Goal: Information Seeking & Learning: Learn about a topic

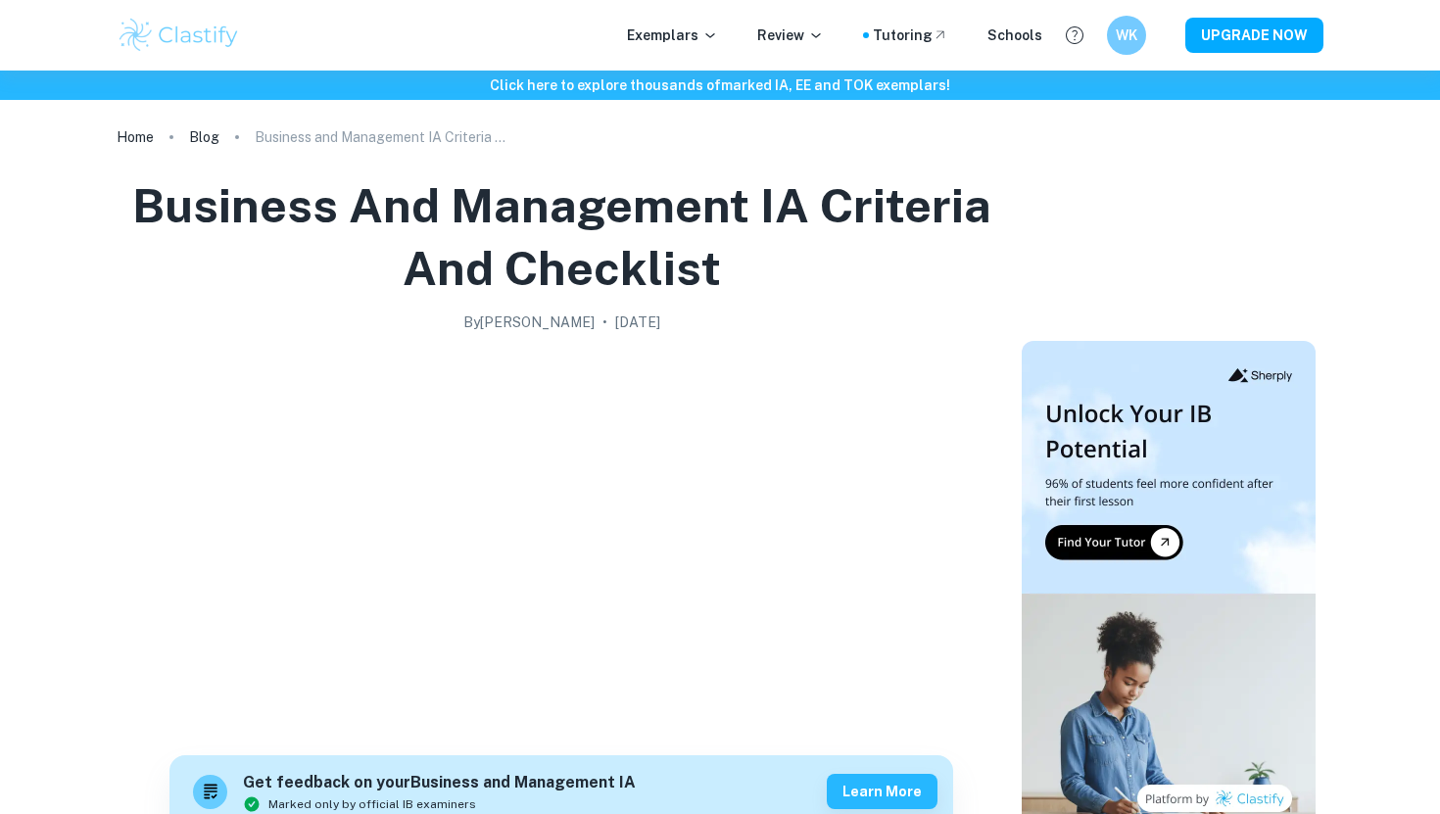
scroll to position [2368, 0]
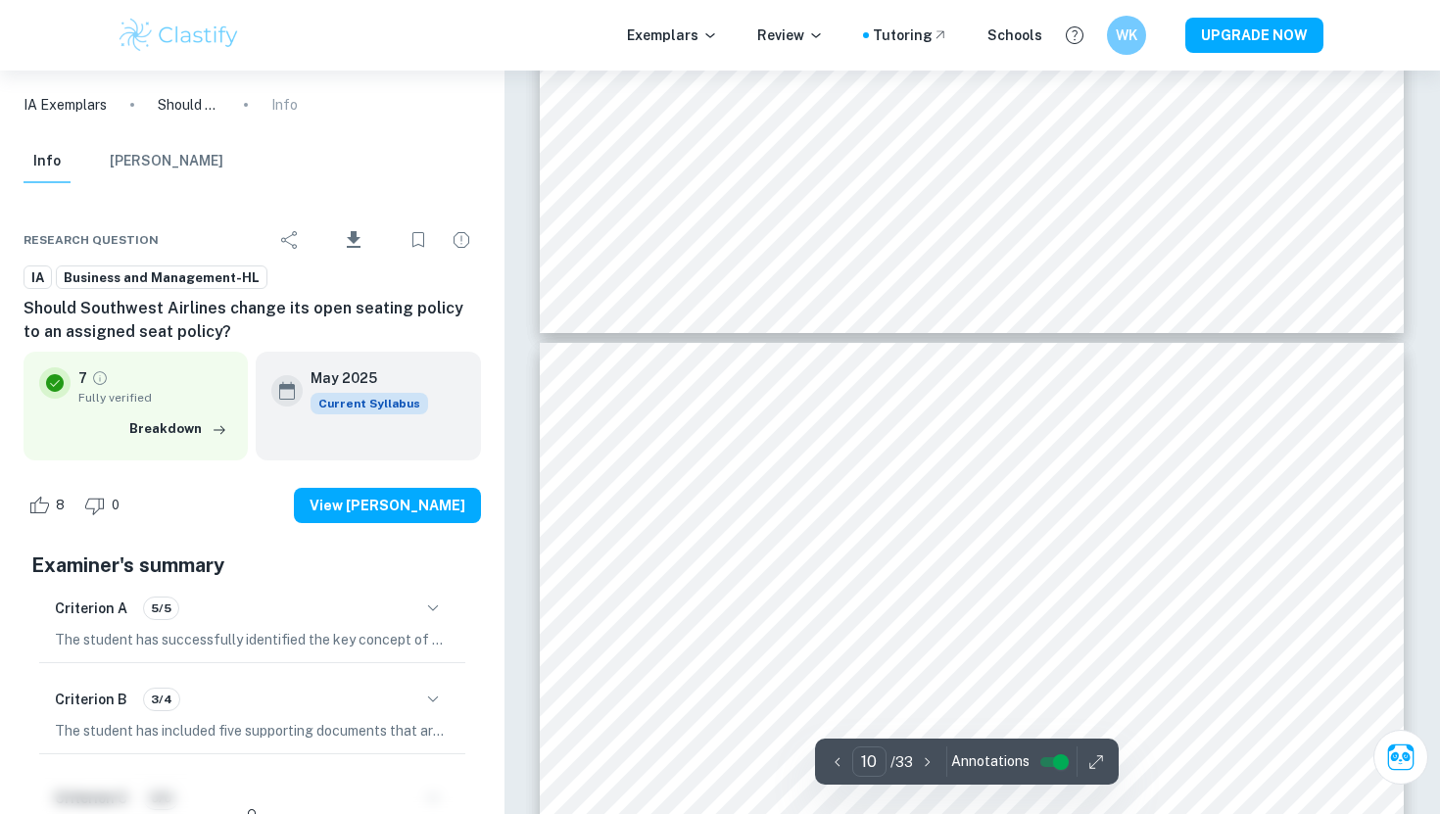
scroll to position [11534, 0]
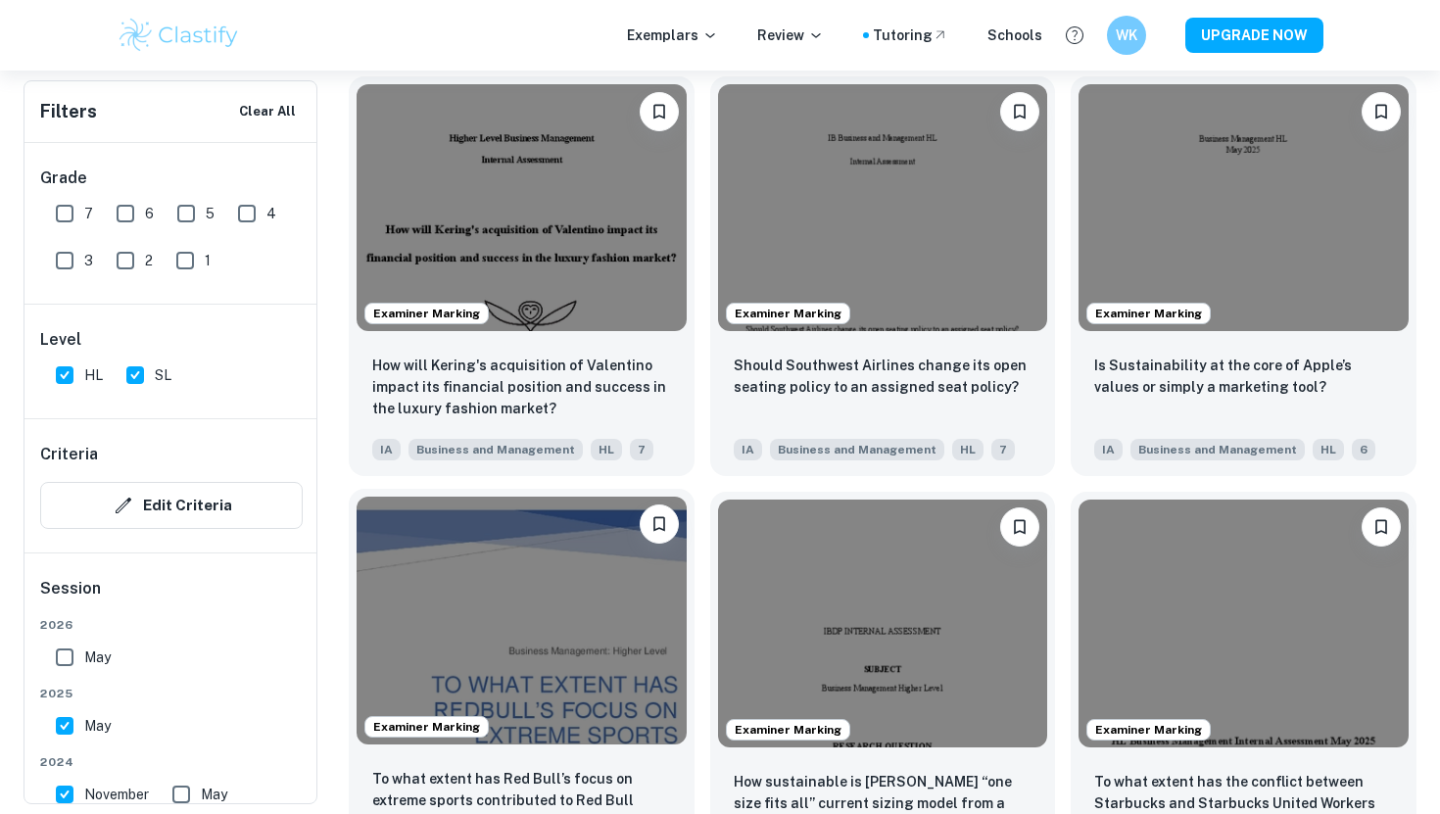
scroll to position [2424, 0]
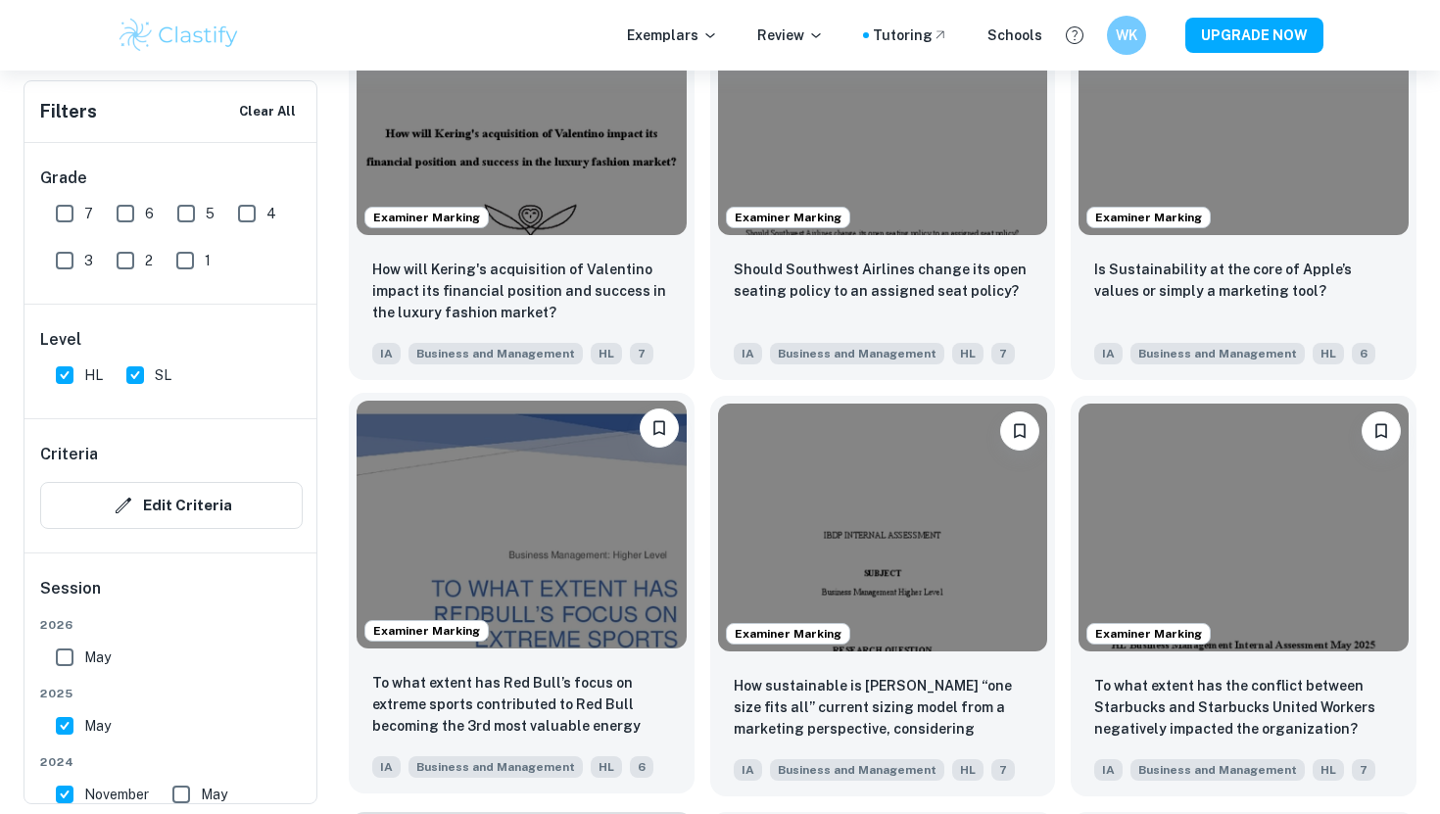
click at [530, 674] on p "To what extent has Red Bull’s focus on extreme sports contributed to Red Bull b…" at bounding box center [521, 705] width 299 height 67
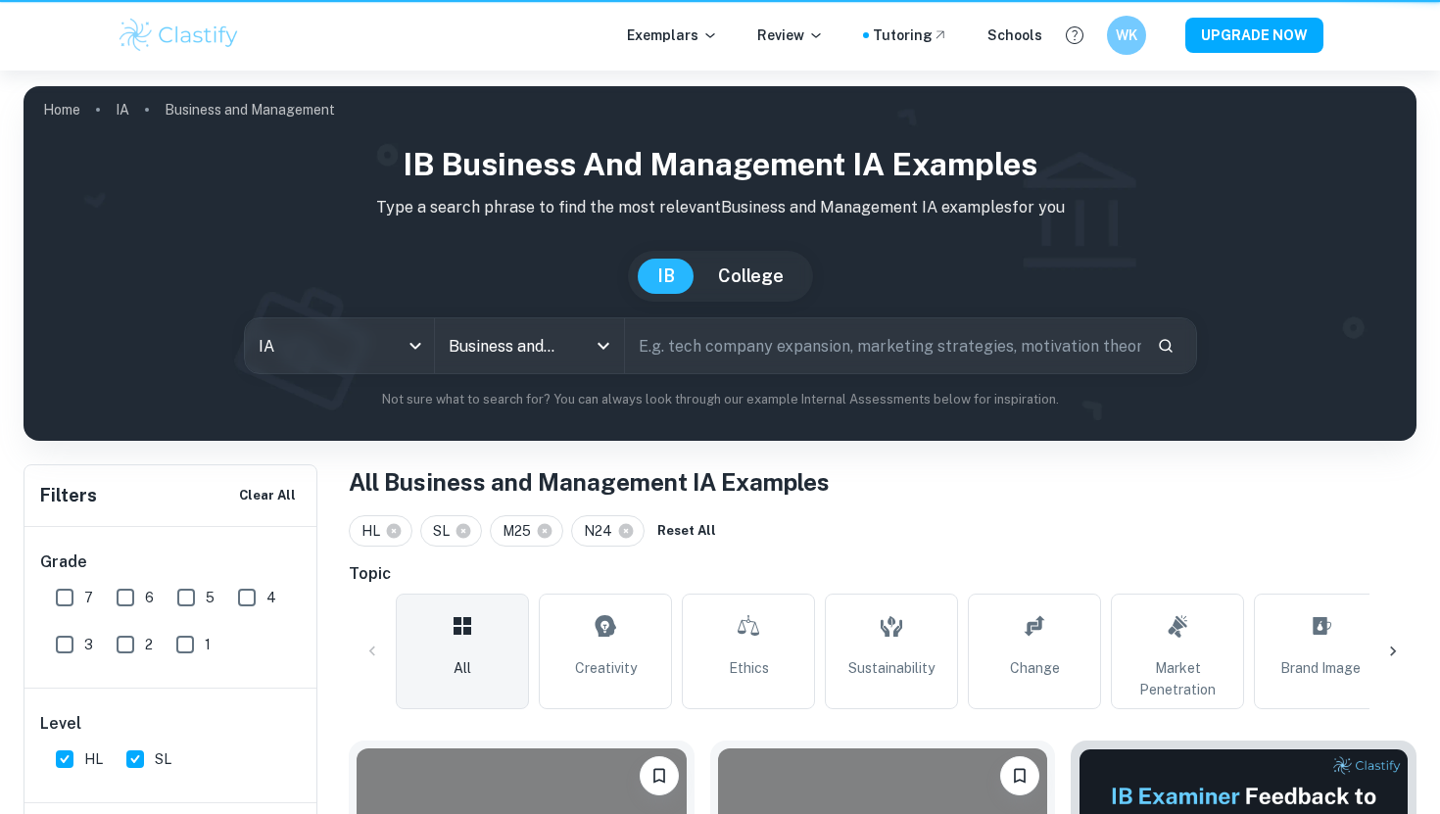
scroll to position [2424, 0]
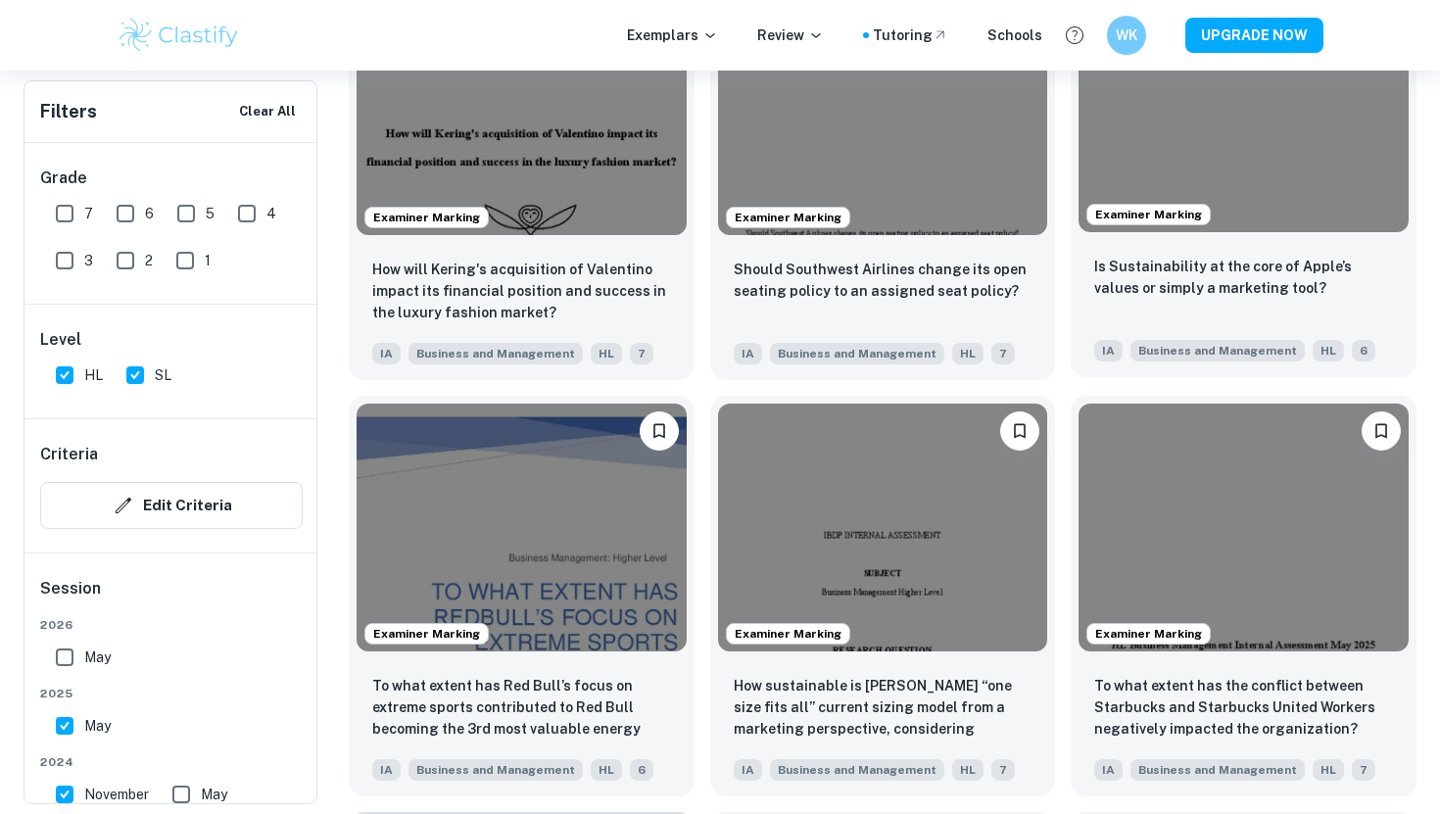
click at [1215, 245] on div "Is Sustainability at the core of Apple’s values or simply a marketing tool? IA …" at bounding box center [1244, 308] width 346 height 137
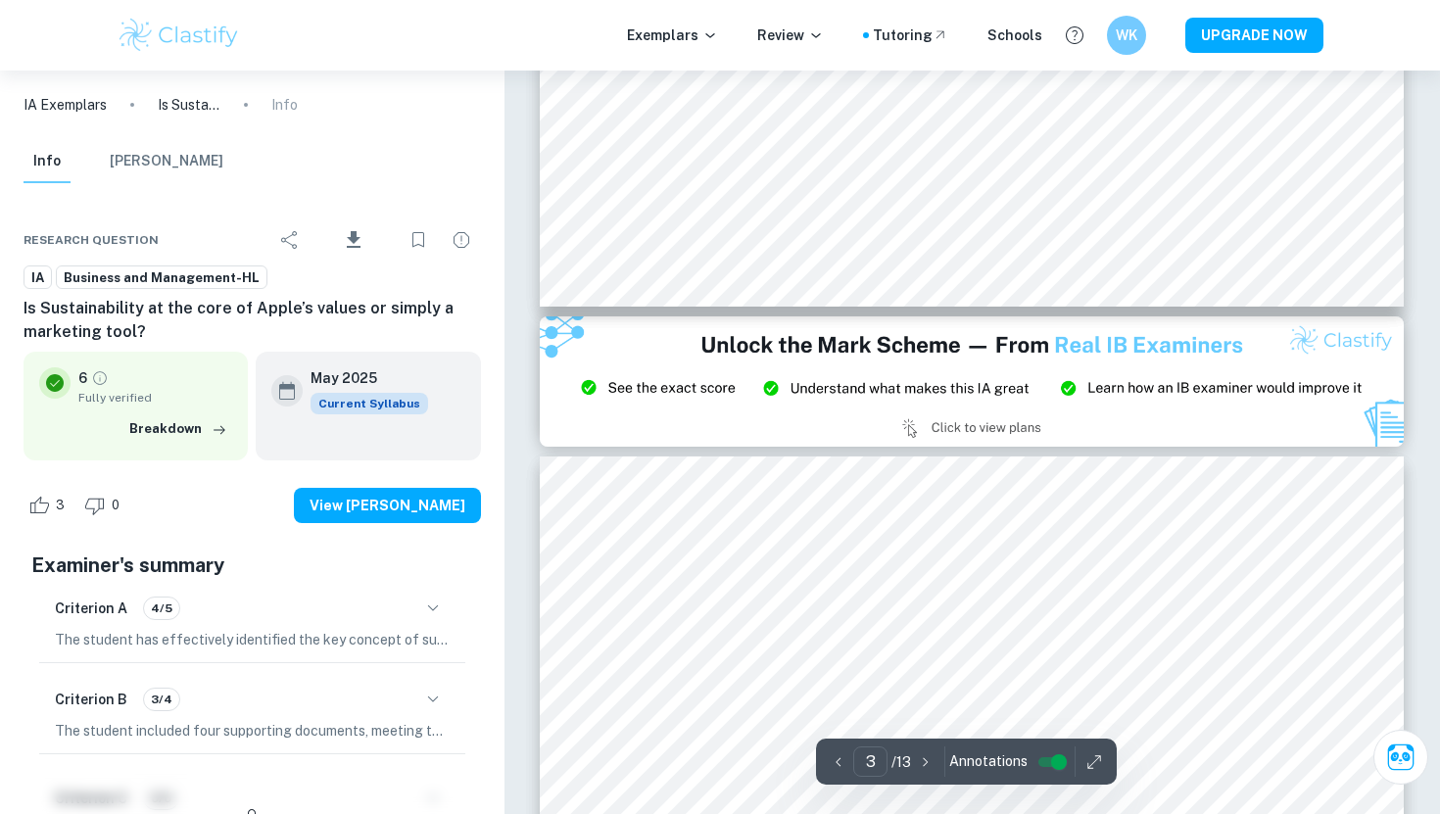
type input "2"
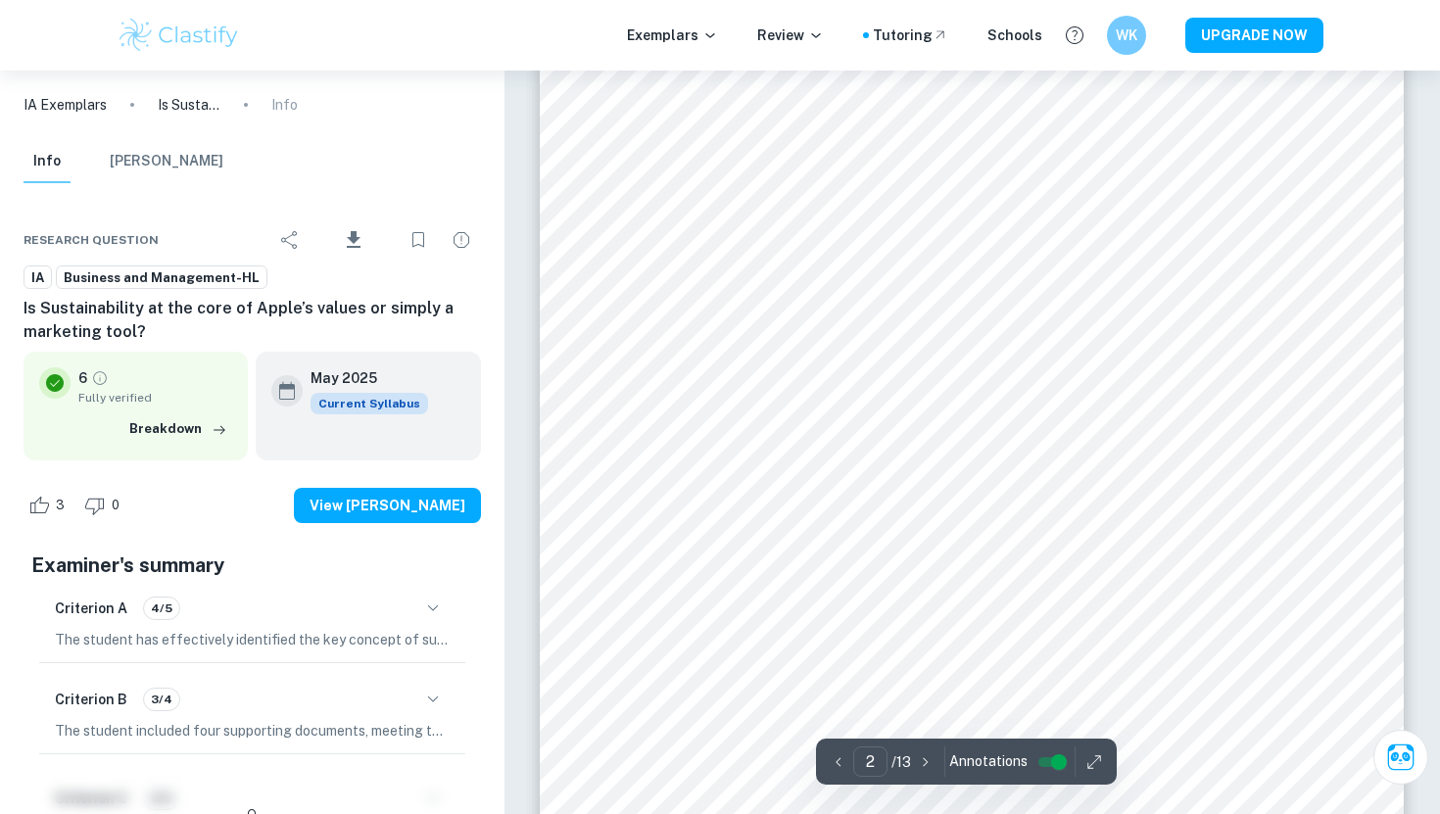
scroll to position [1561, 0]
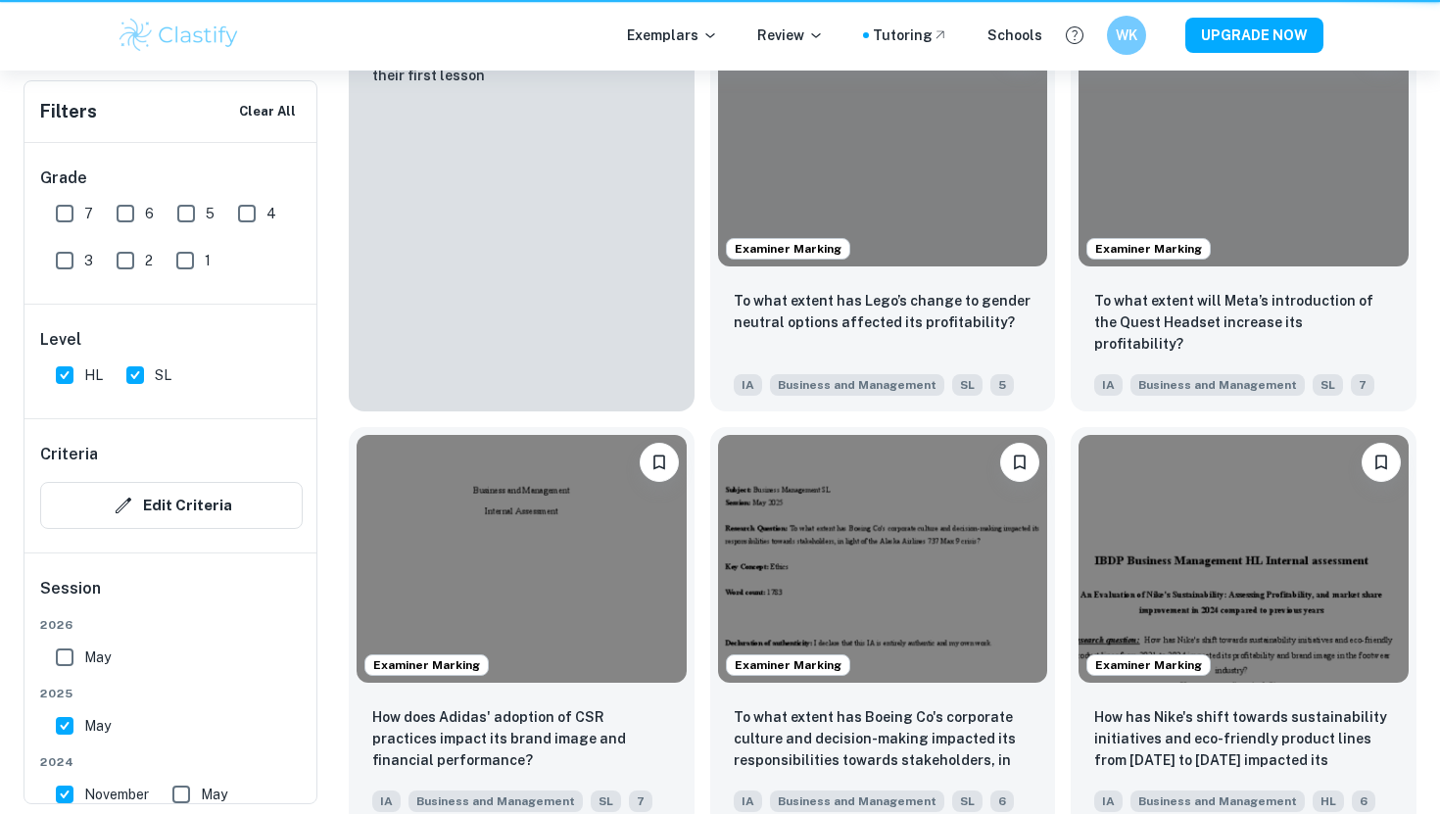
scroll to position [2424, 0]
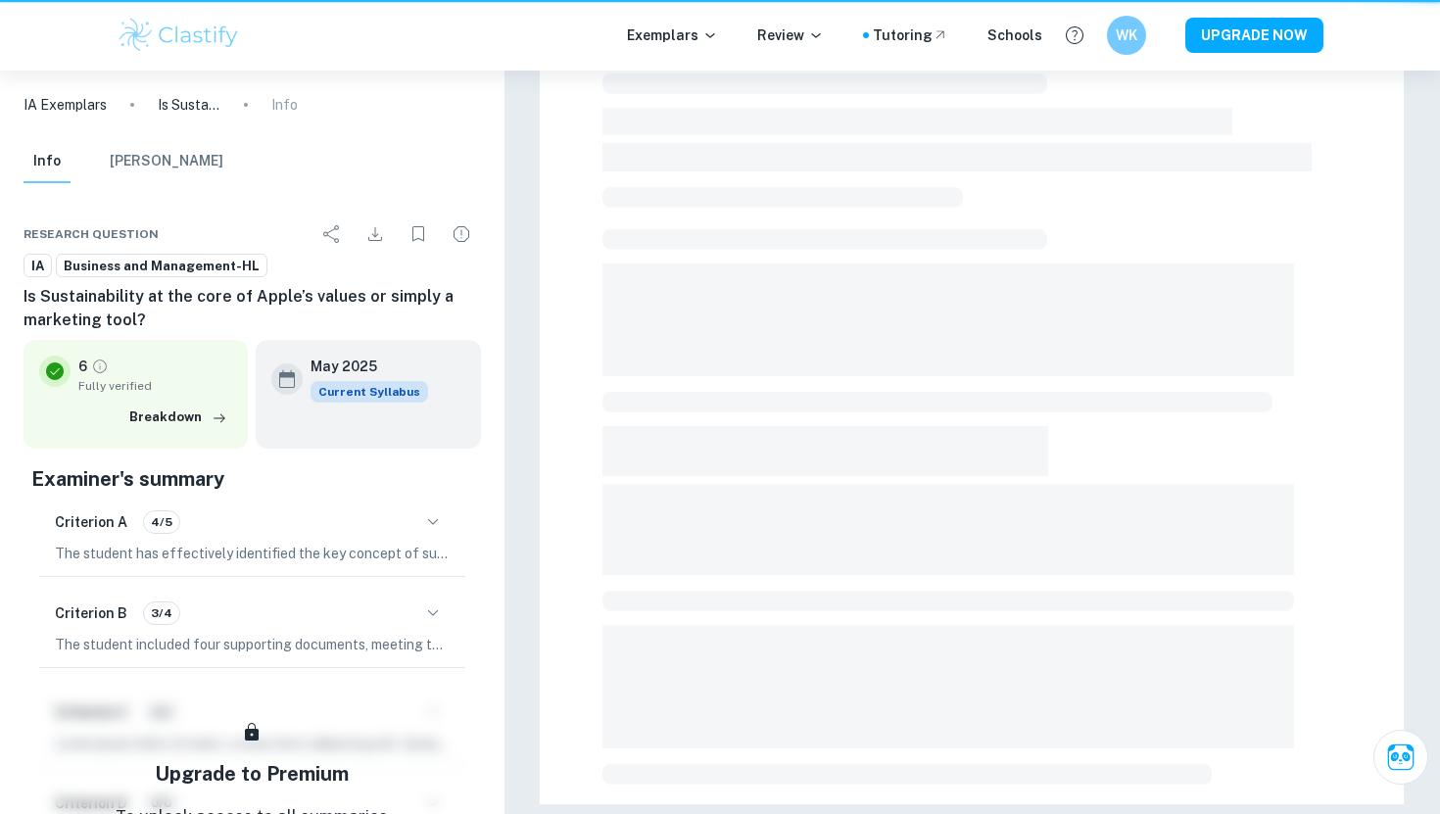
scroll to position [499, 0]
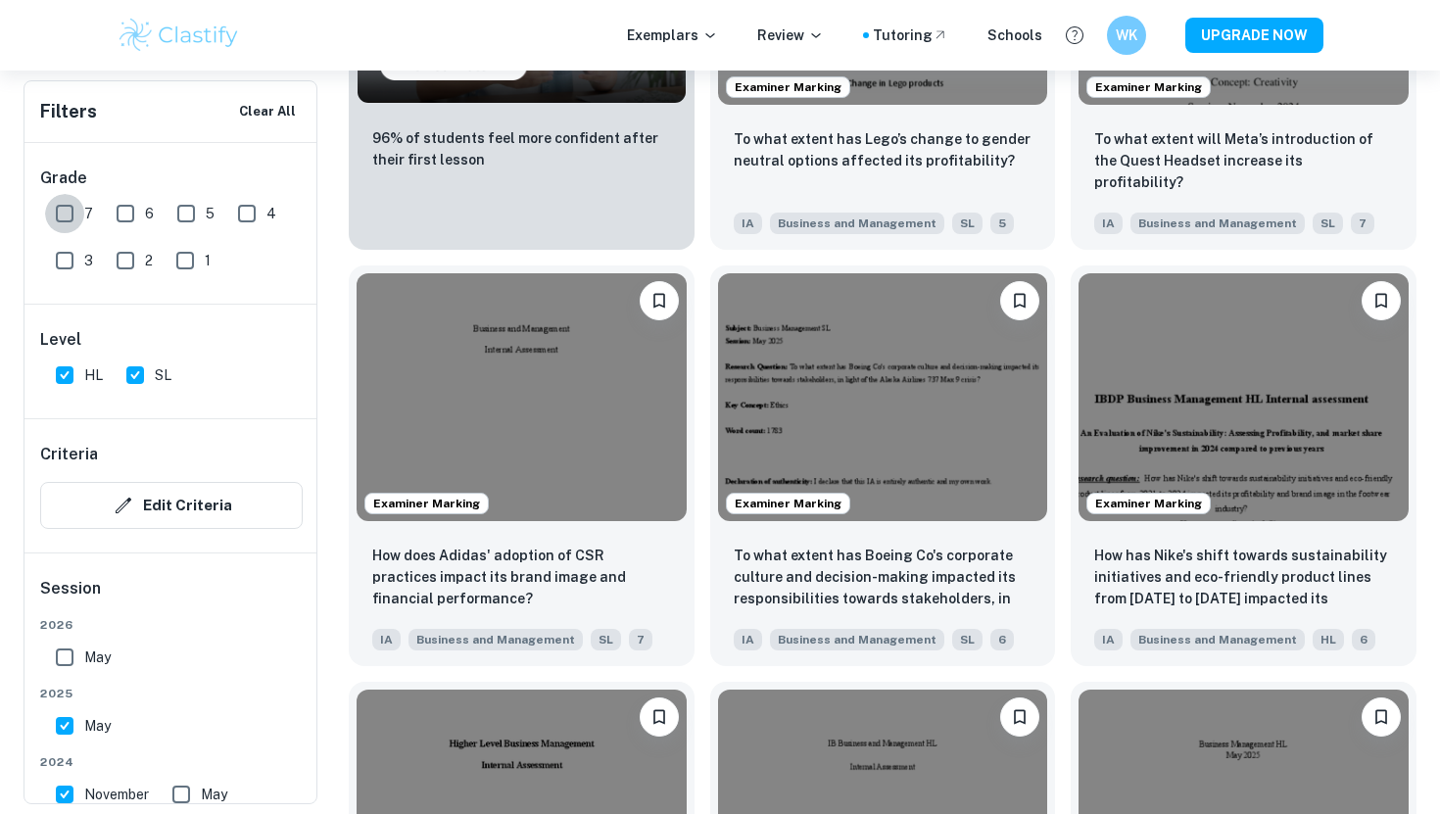
click at [66, 210] on input "7" at bounding box center [64, 213] width 39 height 39
checkbox input "true"
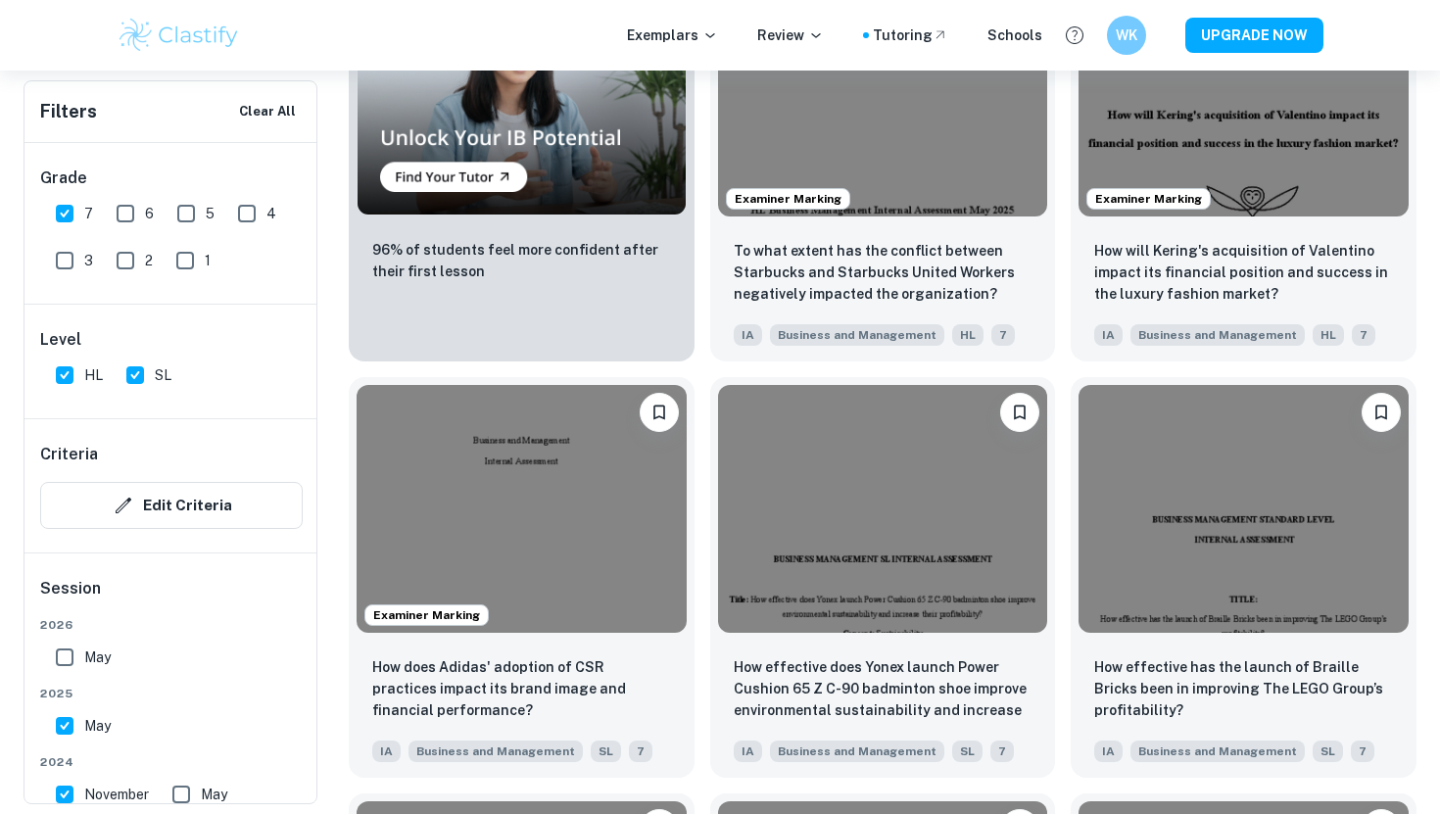
scroll to position [1228, 0]
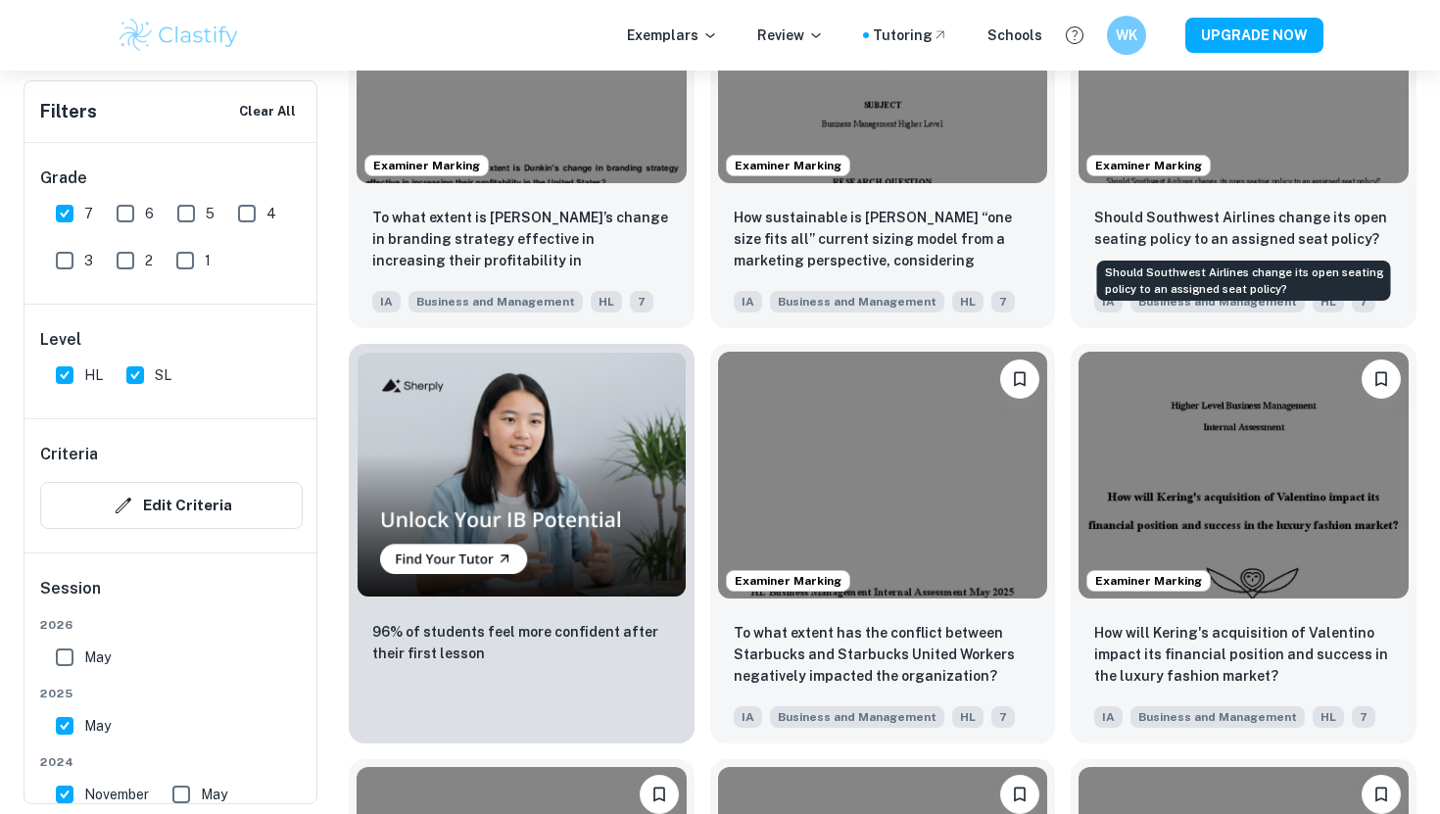
click at [1270, 247] on div "Should Southwest Airlines change its open seating policy to an assigned seat po…" at bounding box center [1244, 275] width 298 height 56
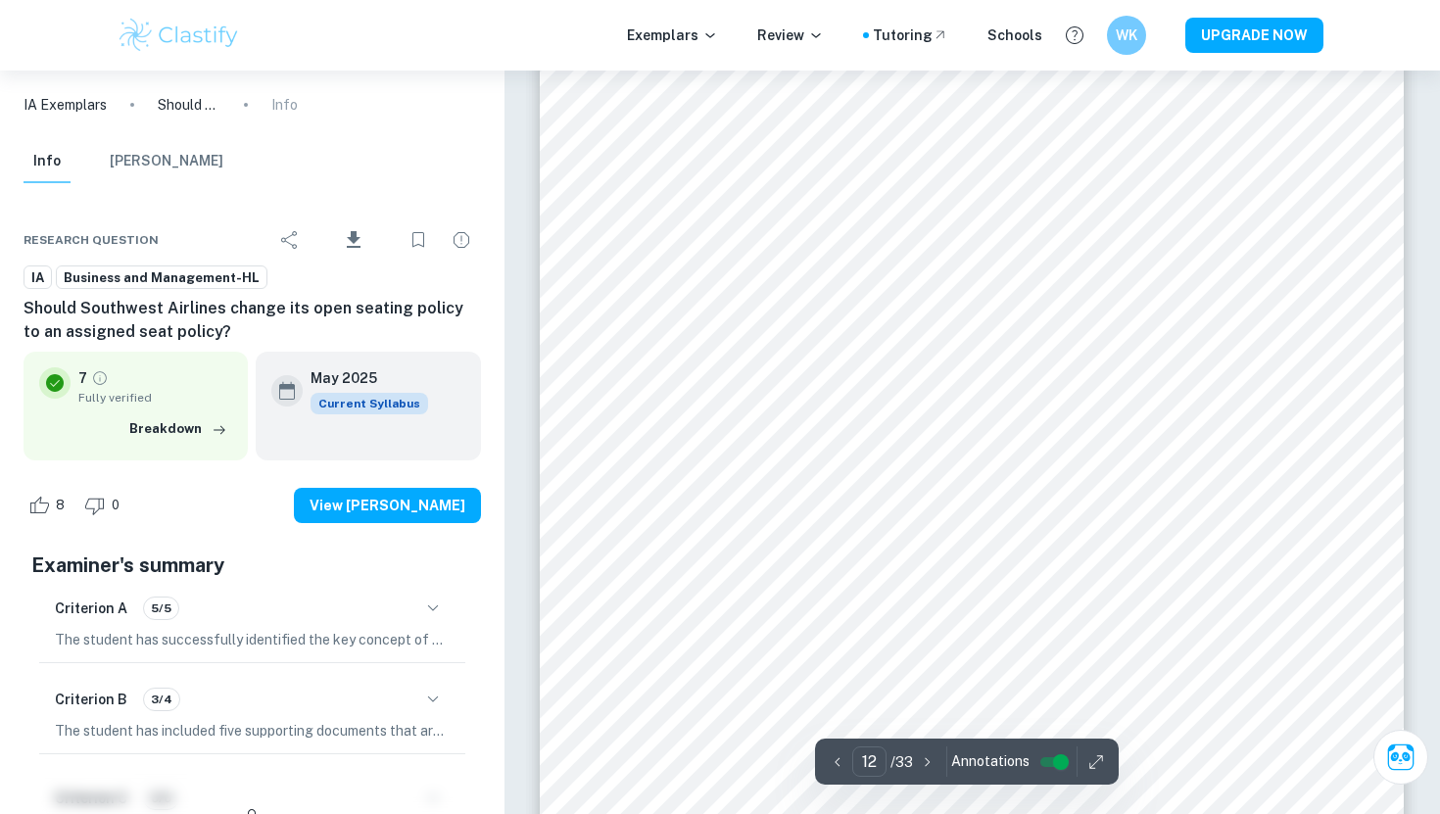
scroll to position [12706, 0]
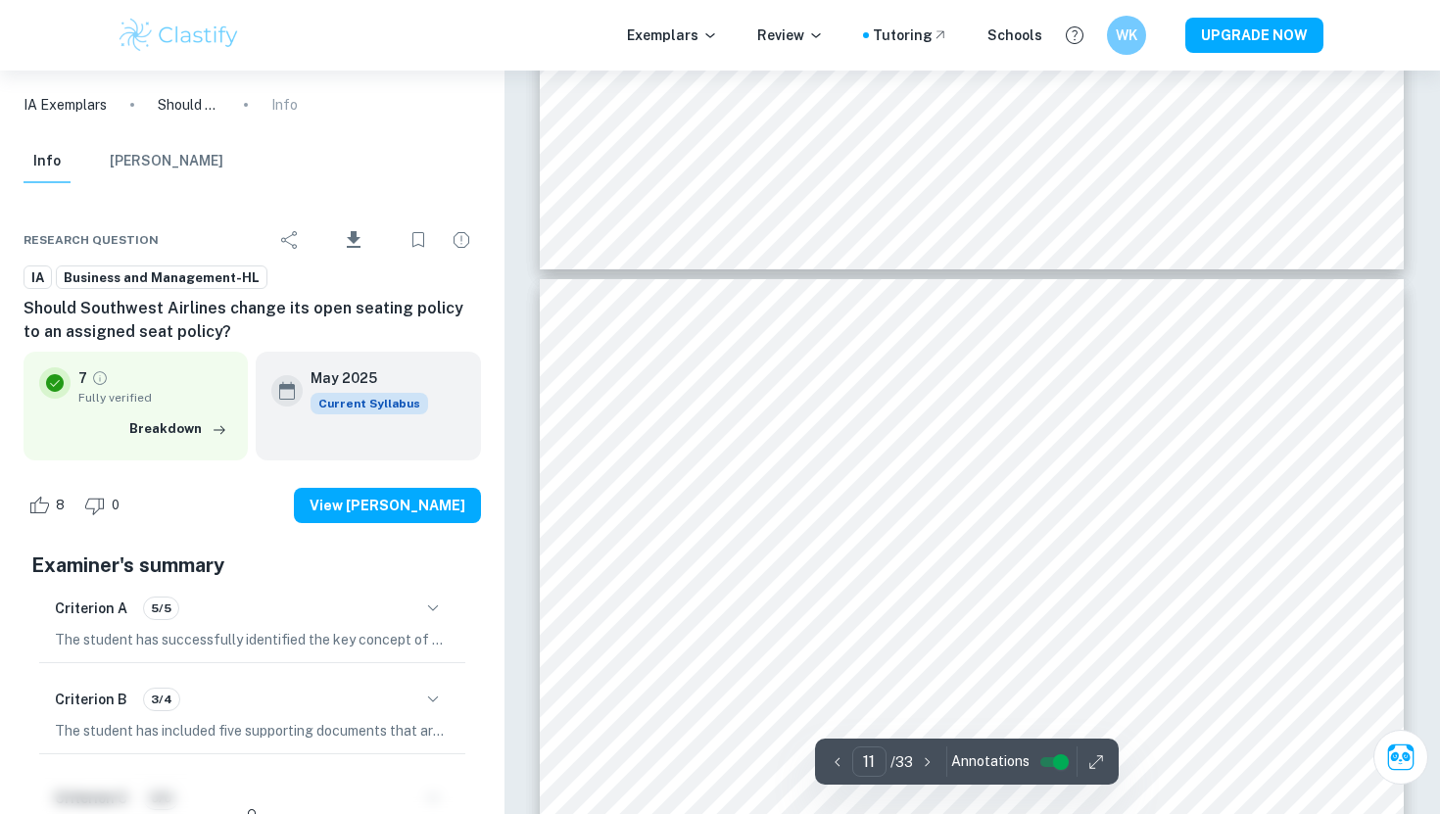
type input "10"
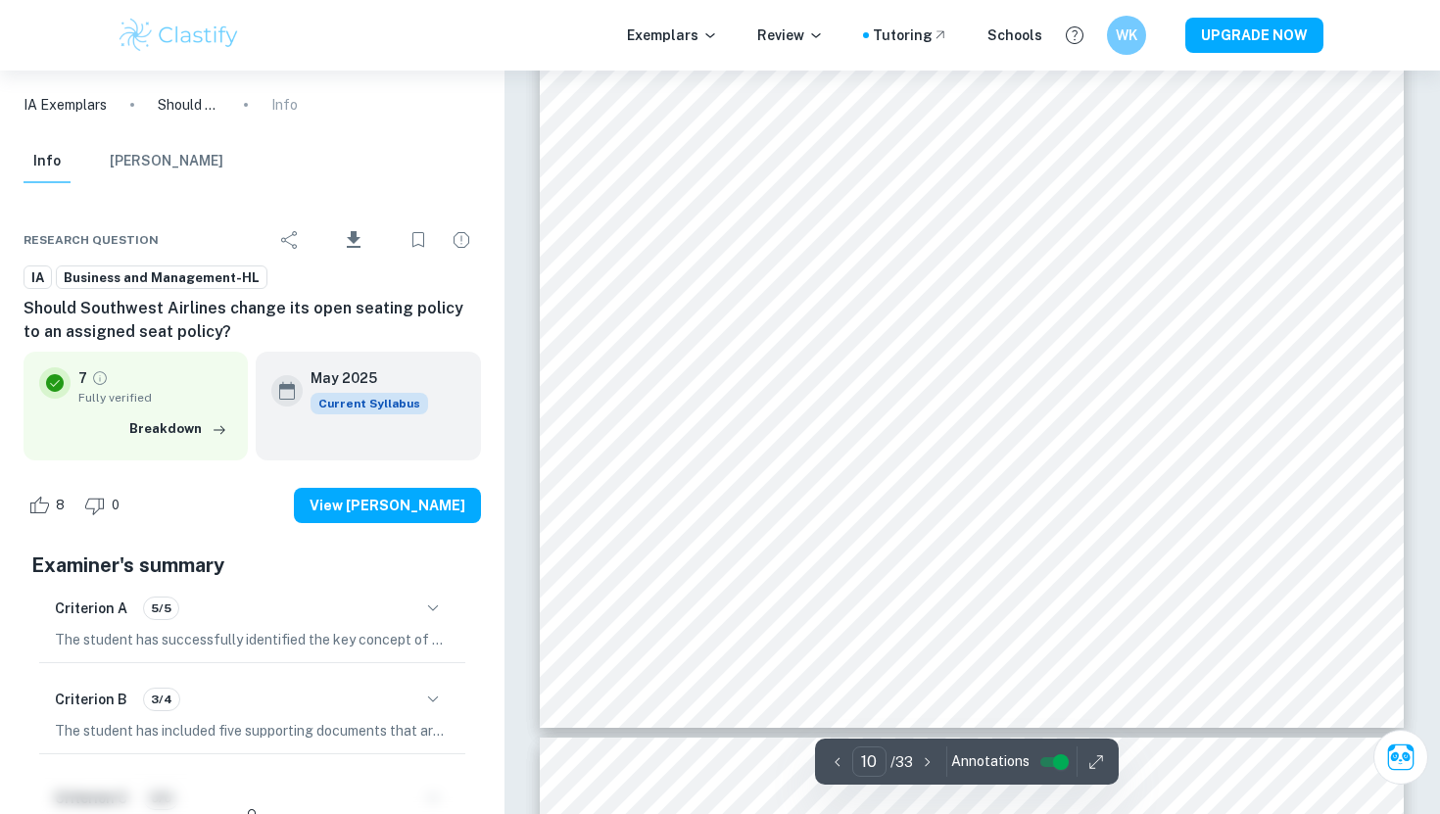
scroll to position [11040, 0]
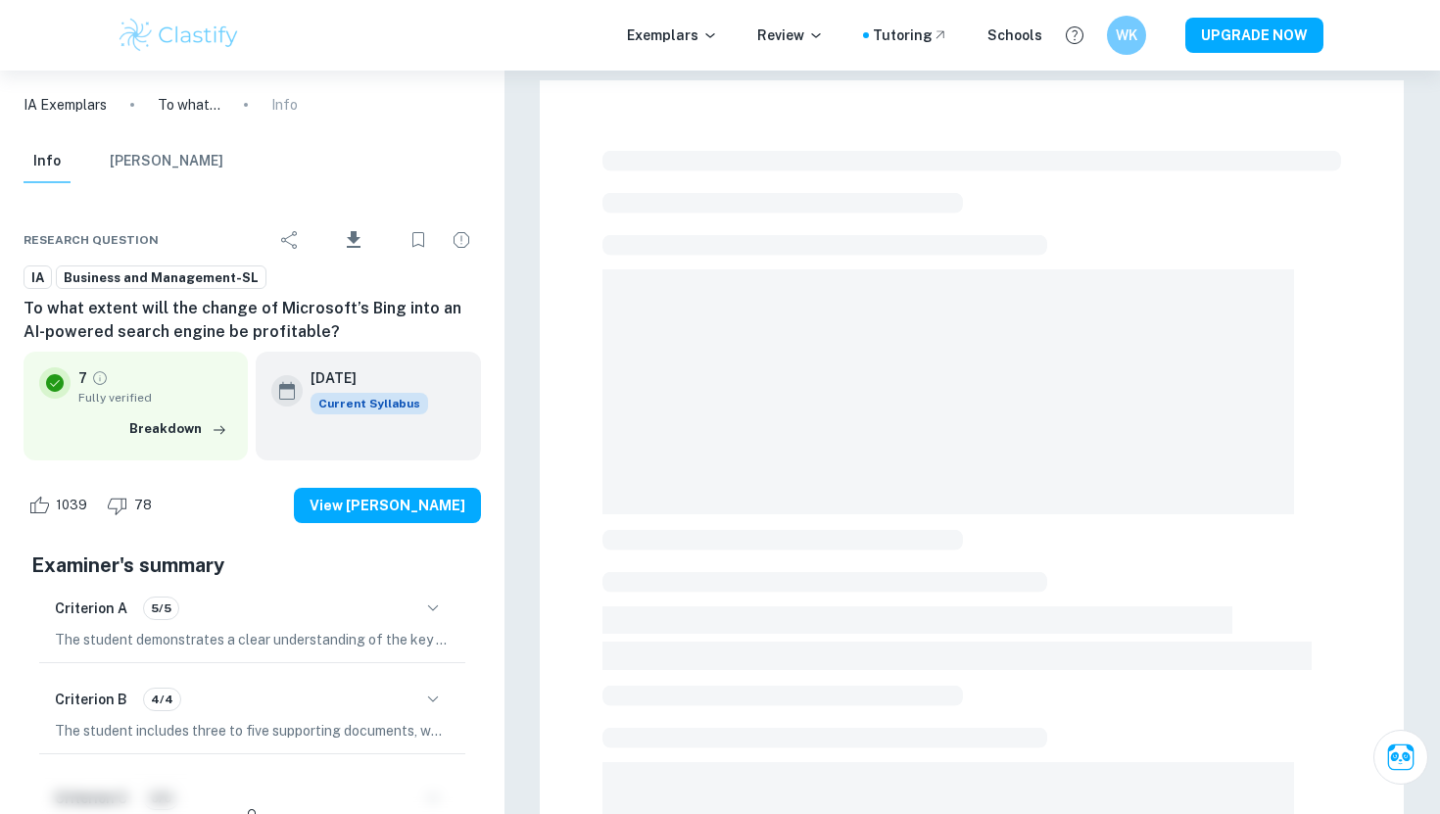
scroll to position [499, 0]
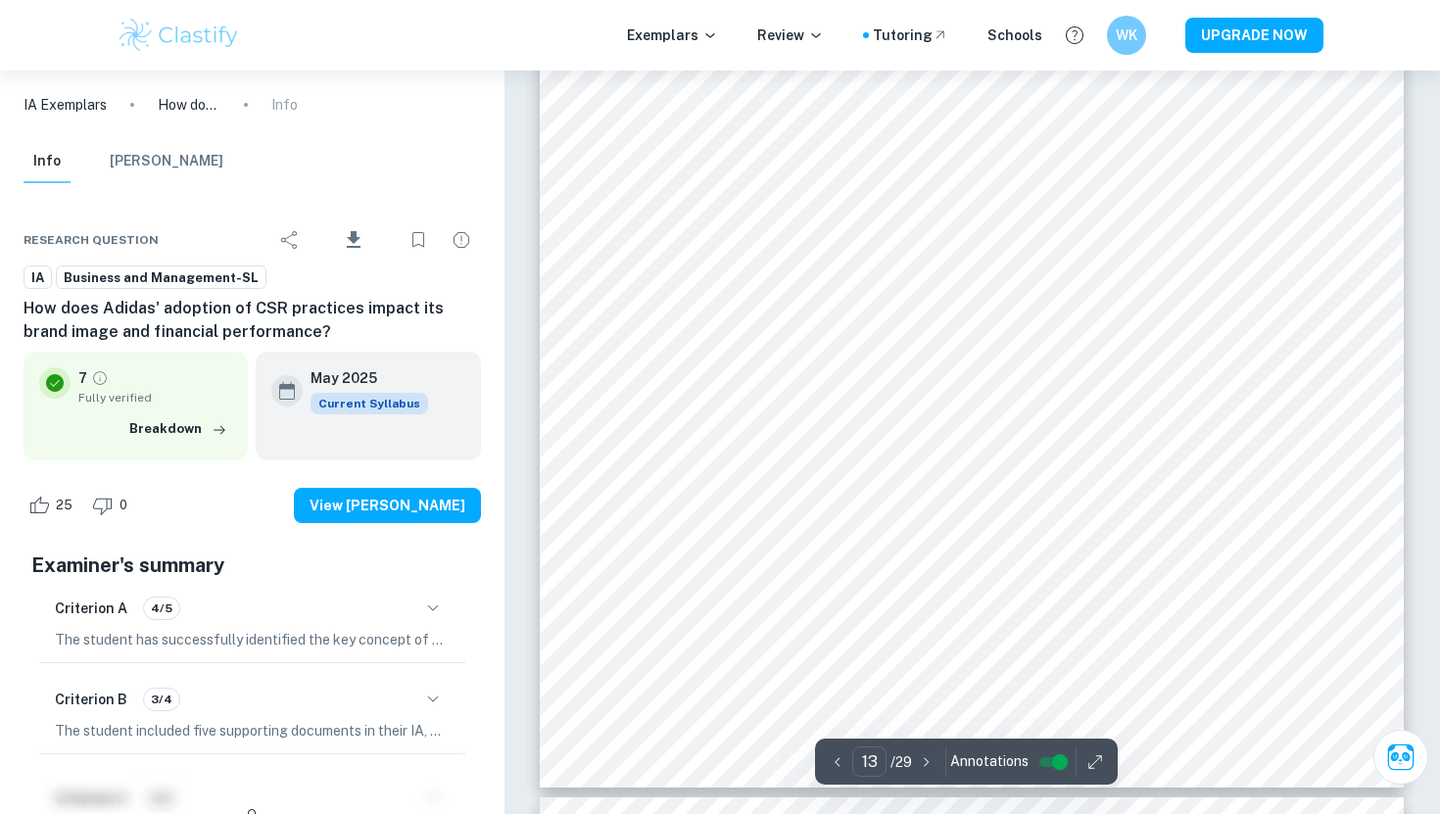
scroll to position [15767, 0]
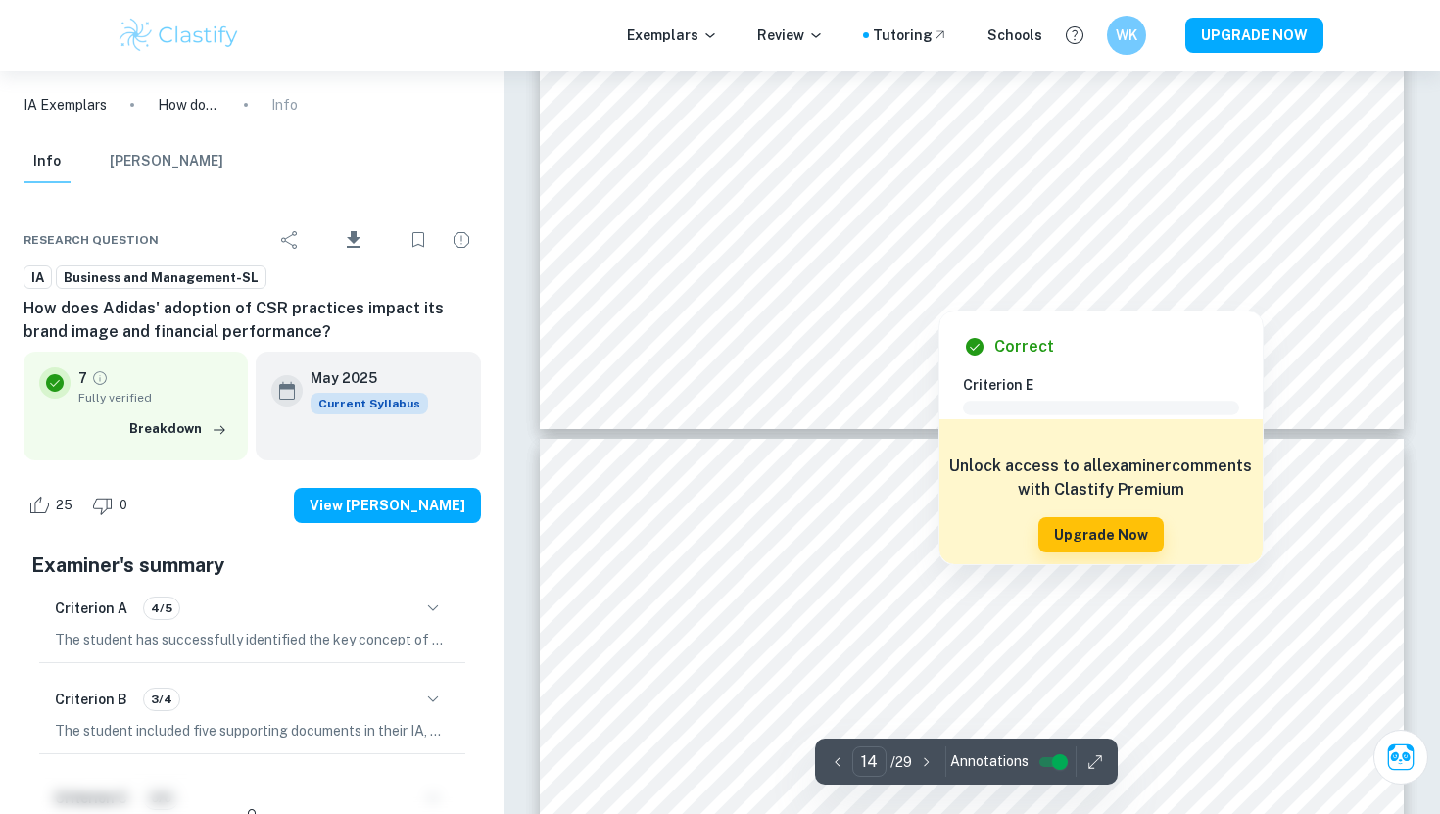
type input "13"
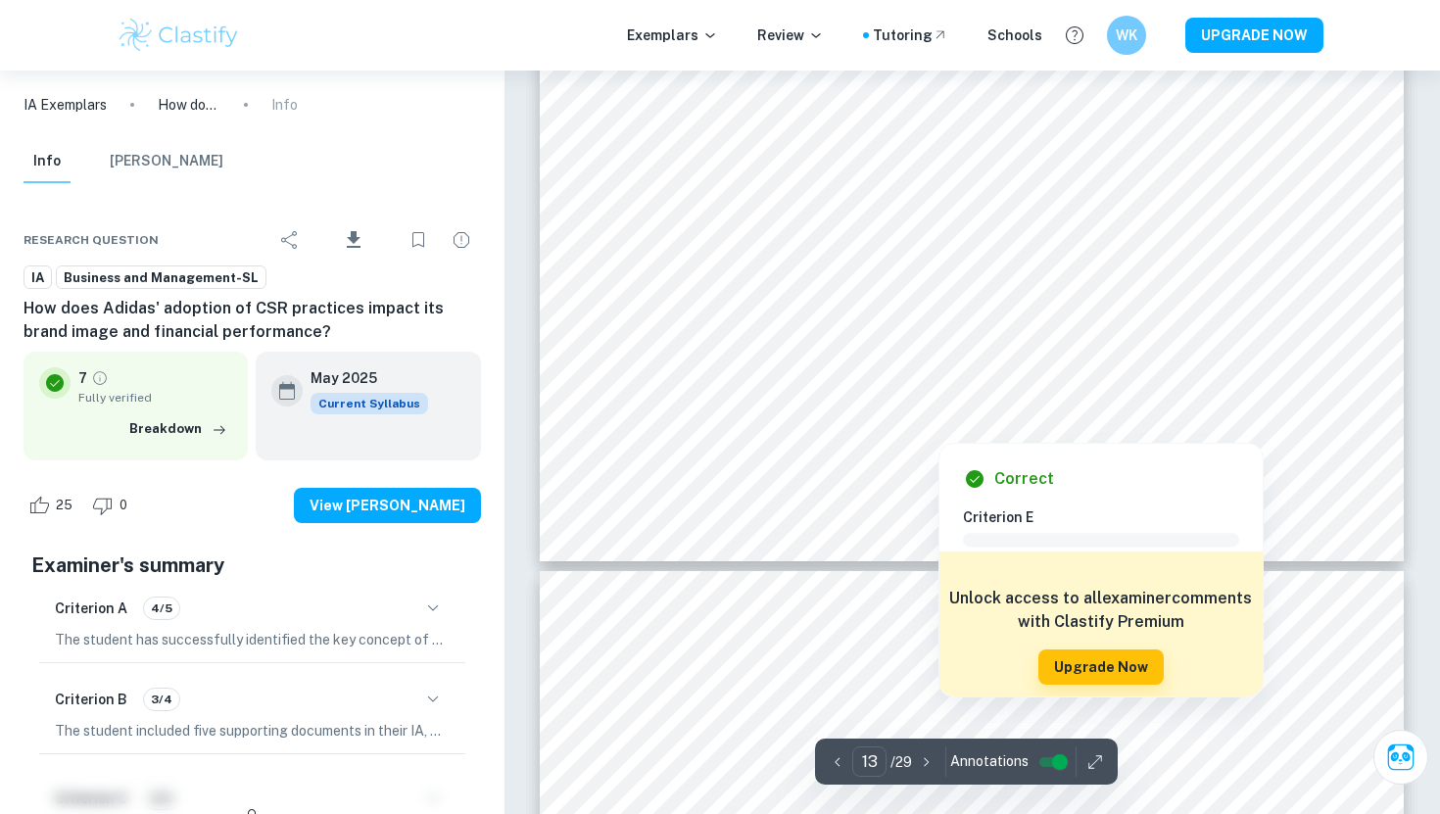
scroll to position [15488, 0]
